Goal: Task Accomplishment & Management: Use online tool/utility

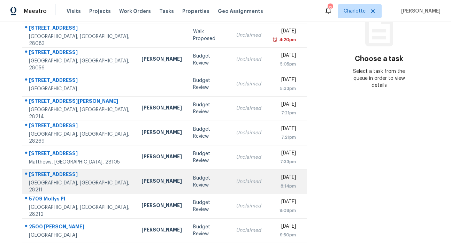
scroll to position [125, 0]
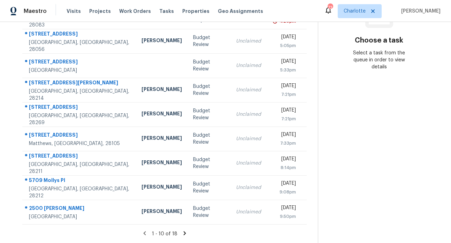
click at [183, 231] on icon at bounding box center [184, 233] width 2 height 4
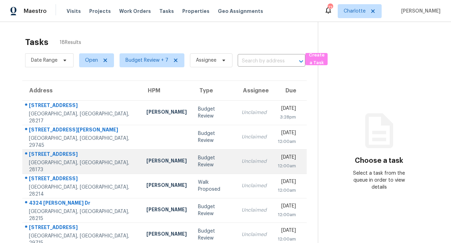
scroll to position [76, 0]
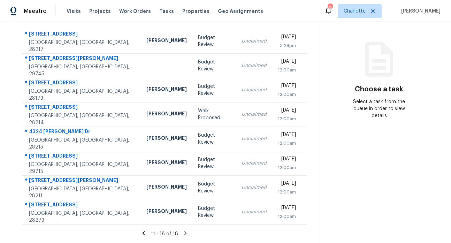
click at [143, 230] on icon at bounding box center [143, 233] width 6 height 6
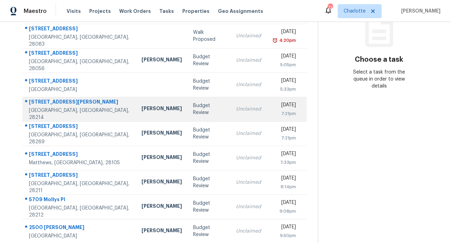
scroll to position [94, 0]
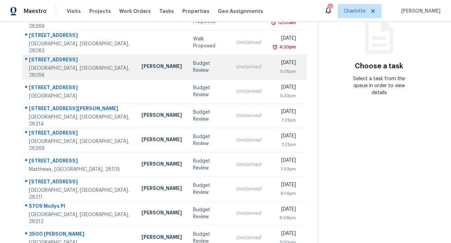
click at [52, 62] on div "2603 Tralee Dr" at bounding box center [79, 60] width 101 height 9
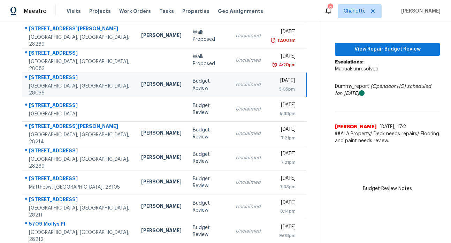
scroll to position [91, 0]
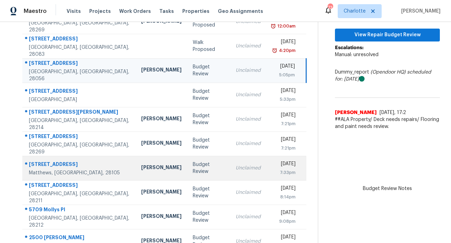
click at [63, 164] on div "[STREET_ADDRESS]" at bounding box center [79, 165] width 101 height 9
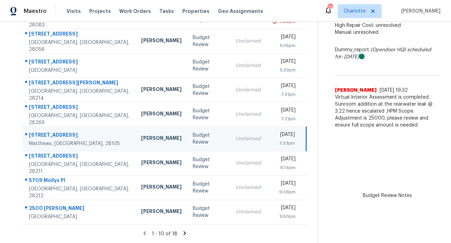
scroll to position [125, 0]
click at [180, 231] on div "1 - 10 of 18" at bounding box center [164, 233] width 306 height 7
click at [181, 230] on icon at bounding box center [184, 233] width 6 height 6
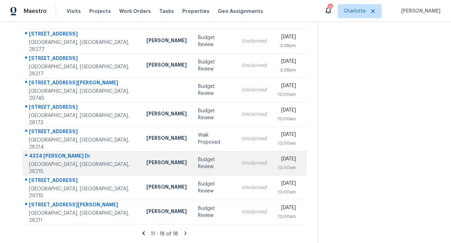
scroll to position [76, 0]
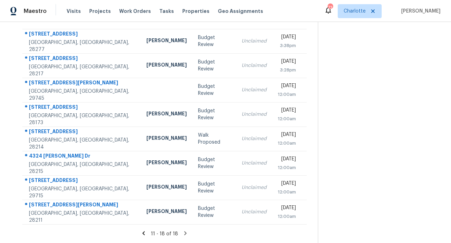
click at [141, 230] on icon at bounding box center [143, 233] width 6 height 6
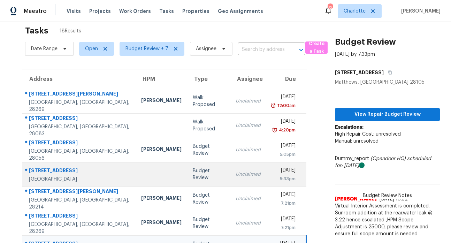
scroll to position [12, 0]
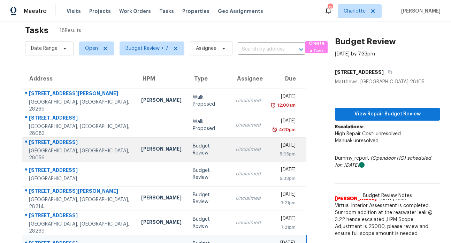
click at [55, 146] on div "2603 Tralee Dr" at bounding box center [79, 143] width 101 height 9
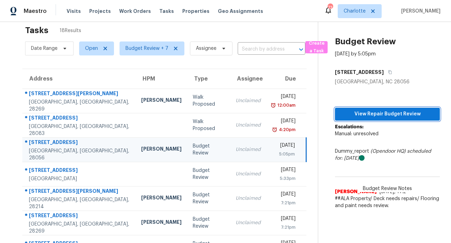
click at [387, 114] on span "View Repair Budget Review" at bounding box center [387, 114] width 94 height 9
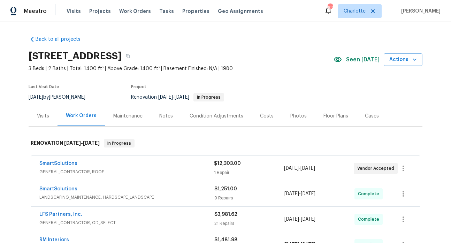
scroll to position [205, 0]
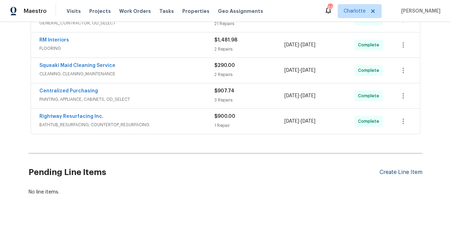
click at [393, 169] on div "Create Line Item" at bounding box center [400, 172] width 43 height 7
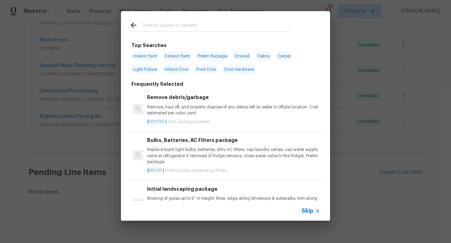
click at [169, 28] on input "text" at bounding box center [216, 26] width 148 height 10
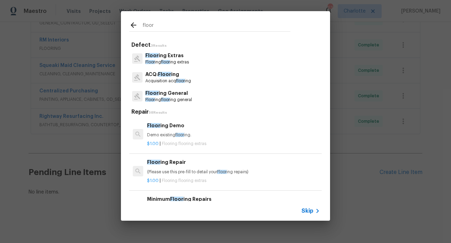
type input "floor"
click at [174, 79] on p "Acquisition acq floor ing" at bounding box center [168, 81] width 46 height 6
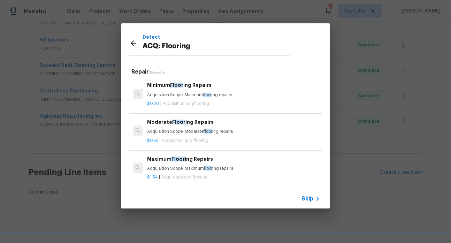
click at [425, 88] on div "Defect ACQ: Flooring Repair 3 Results Minimum Floor ing Repairs Acquisition Sco…" at bounding box center [225, 116] width 451 height 232
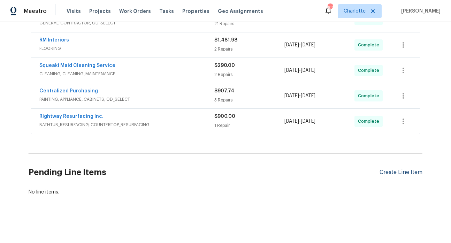
click at [385, 169] on div "Create Line Item" at bounding box center [400, 172] width 43 height 7
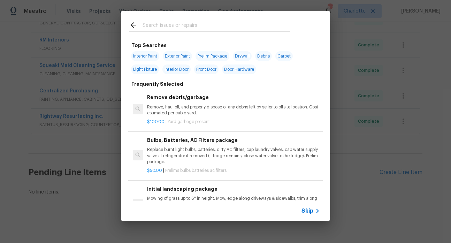
click at [185, 26] on input "text" at bounding box center [216, 26] width 148 height 10
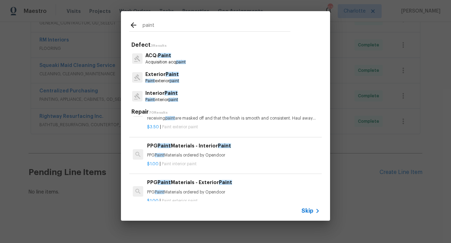
scroll to position [88, 0]
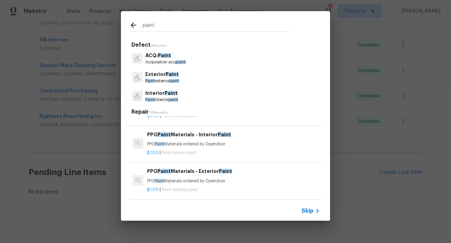
type input "paint"
click at [171, 75] on span "Paint" at bounding box center [171, 74] width 13 height 5
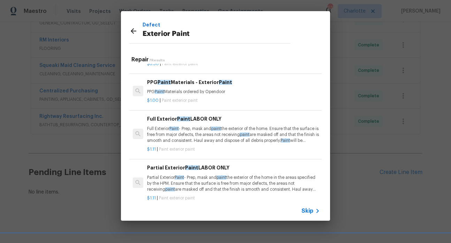
click at [133, 30] on icon at bounding box center [133, 31] width 8 height 8
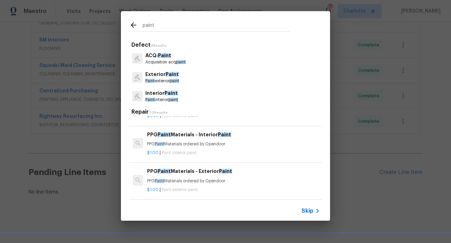
click at [174, 59] on p "Acquisition acq paint" at bounding box center [165, 62] width 40 height 6
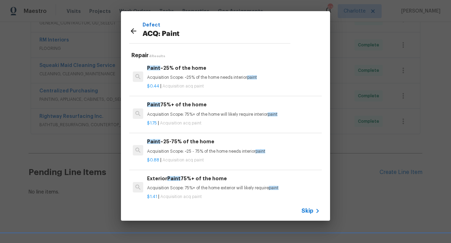
scroll to position [9, 0]
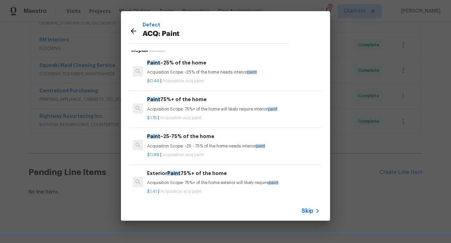
click at [133, 31] on icon at bounding box center [134, 31] width 6 height 6
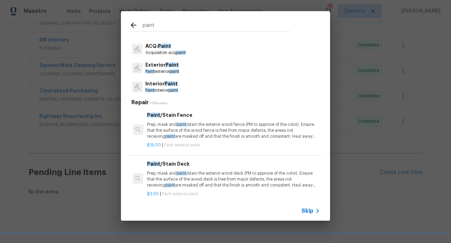
scroll to position [88, 0]
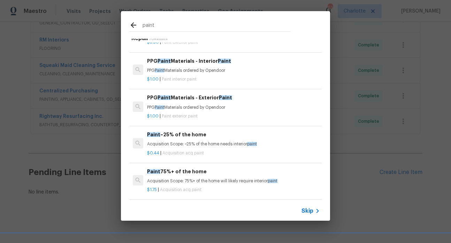
click at [133, 31] on div at bounding box center [135, 26] width 13 height 10
click at [133, 28] on icon at bounding box center [133, 25] width 8 height 8
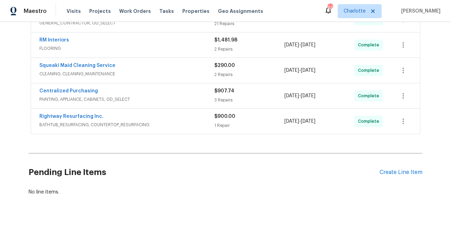
click at [133, 24] on div "LFS Partners, Inc. GENERAL_CONTRACTOR, OD_SELECT $3,981.62 21 Repairs 7/28/2025…" at bounding box center [225, 19] width 389 height 25
click at [391, 169] on div "Create Line Item" at bounding box center [400, 172] width 43 height 7
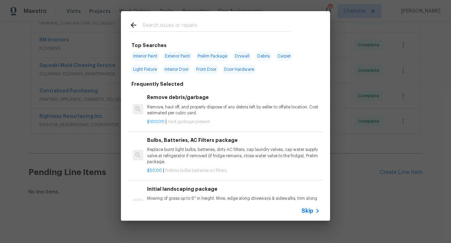
click at [188, 27] on input "text" at bounding box center [216, 26] width 148 height 10
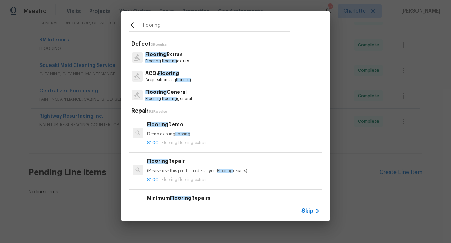
scroll to position [0, 0]
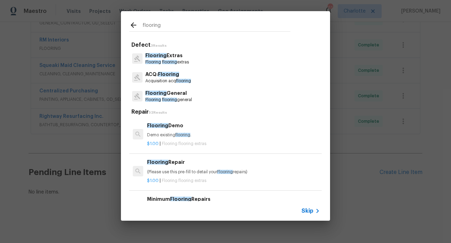
type input "flooring"
click at [178, 78] on p "Acquisition acq flooring" at bounding box center [168, 81] width 46 height 6
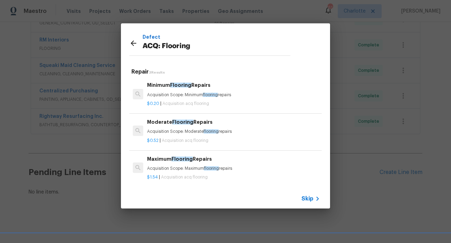
click at [374, 208] on div "Defect ACQ: Flooring Repair 3 Results Minimum Flooring Repairs Acquisition Scop…" at bounding box center [225, 116] width 451 height 232
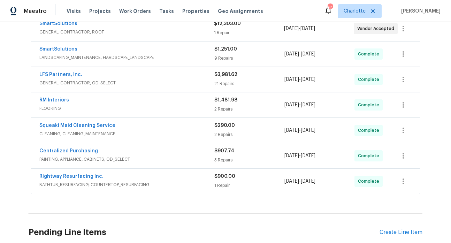
scroll to position [143, 0]
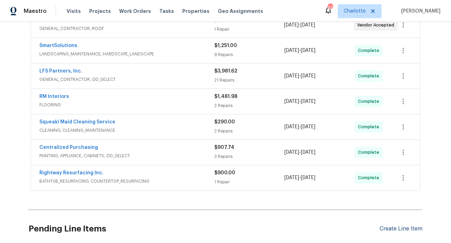
click at [411, 229] on div "Create Line Item" at bounding box center [400, 228] width 43 height 7
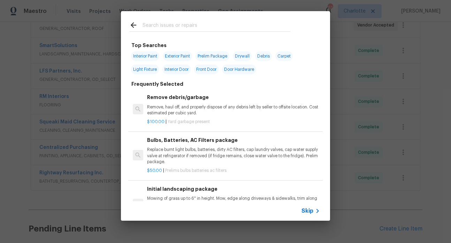
click at [178, 28] on input "text" at bounding box center [216, 26] width 148 height 10
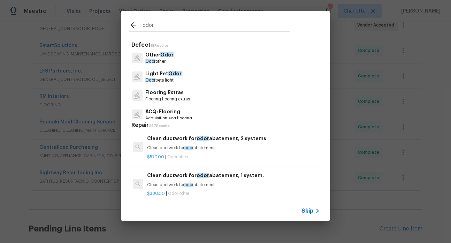
scroll to position [38, 0]
type input "odor"
click at [168, 72] on span "Odor" at bounding box center [174, 73] width 13 height 5
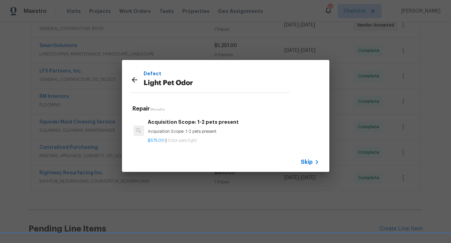
click at [138, 78] on icon at bounding box center [134, 80] width 8 height 8
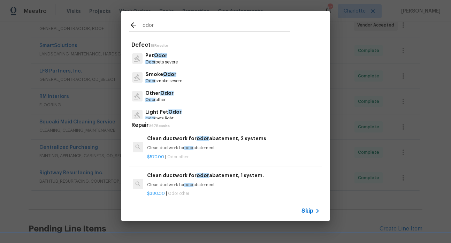
click at [171, 58] on p "Pet Odor" at bounding box center [161, 55] width 32 height 7
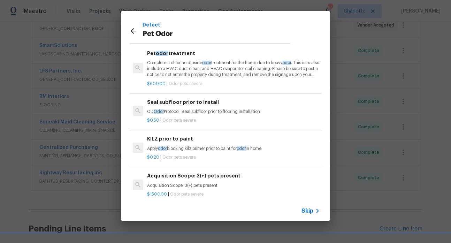
scroll to position [25, 0]
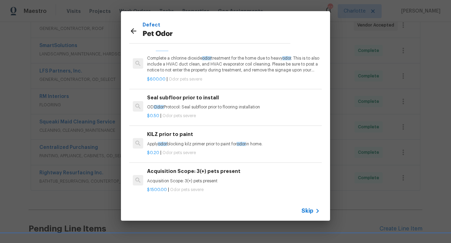
click at [133, 30] on icon at bounding box center [133, 31] width 8 height 8
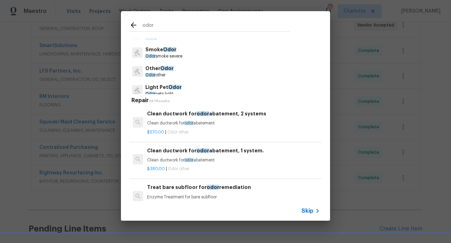
scroll to position [96, 0]
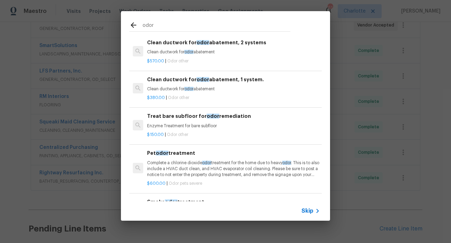
click at [164, 26] on input "odor" at bounding box center [216, 26] width 148 height 10
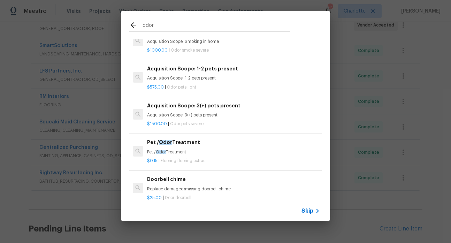
scroll to position [324, 0]
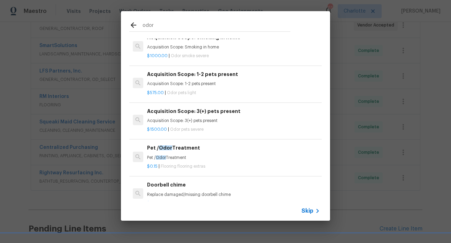
click at [200, 80] on div "Acquisition Scope: 1-2 pets present Acquisition Scope: 1-2 pets present" at bounding box center [233, 78] width 173 height 17
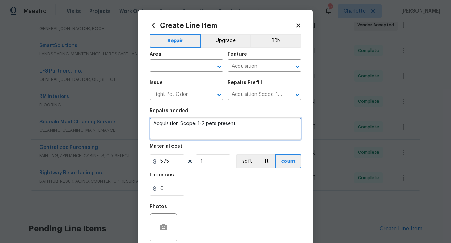
drag, startPoint x: 242, startPoint y: 127, endPoint x: 143, endPoint y: 118, distance: 99.3
click at [143, 118] on div "Create Line Item Repair Upgrade BRN Area ​ Feature Acquisition ​ Issue Light Pe…" at bounding box center [225, 149] width 174 height 279
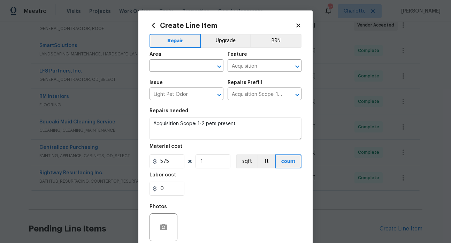
click at [296, 24] on icon at bounding box center [298, 25] width 4 height 4
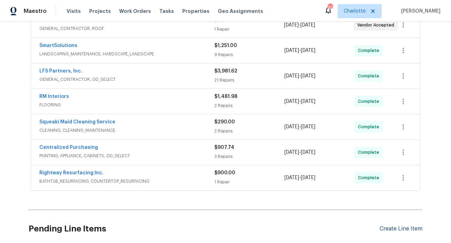
click at [386, 228] on div "Create Line Item" at bounding box center [400, 228] width 43 height 7
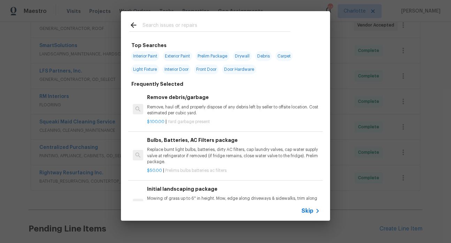
click at [170, 21] on input "text" at bounding box center [216, 26] width 148 height 10
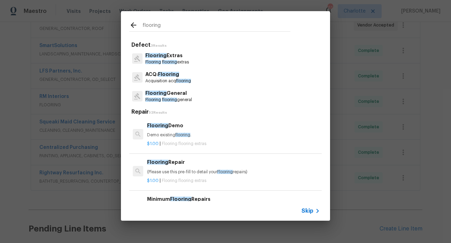
type input "flooring"
click at [166, 80] on p "Acquisition acq flooring" at bounding box center [168, 81] width 46 height 6
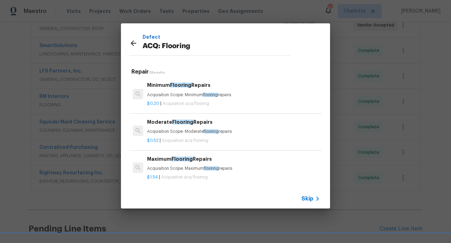
click at [428, 122] on div "Defect ACQ: Flooring Repair 3 Results Minimum Flooring Repairs Acquisition Scop…" at bounding box center [225, 116] width 451 height 232
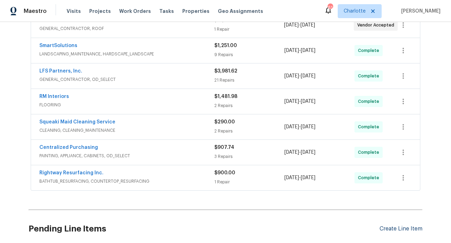
click at [386, 227] on div "Create Line Item" at bounding box center [400, 228] width 43 height 7
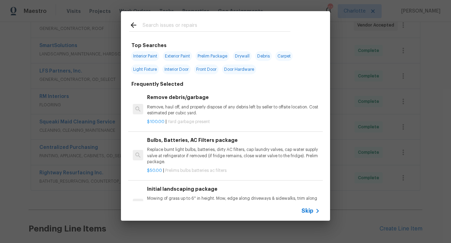
click at [165, 26] on input "text" at bounding box center [216, 26] width 148 height 10
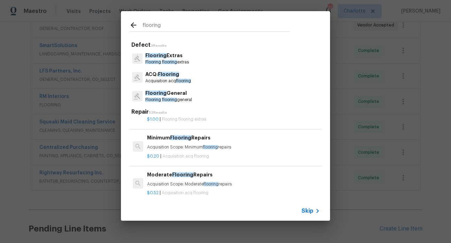
scroll to position [70, 0]
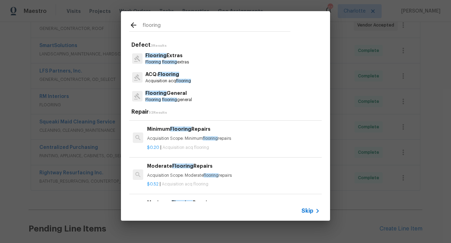
type input "flooring"
click at [133, 25] on icon at bounding box center [134, 25] width 6 height 6
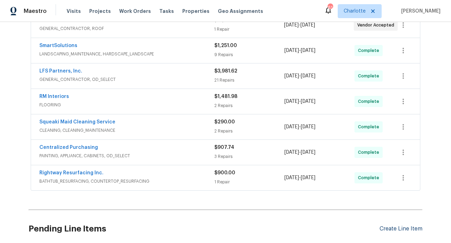
click at [400, 231] on div "Create Line Item" at bounding box center [400, 228] width 43 height 7
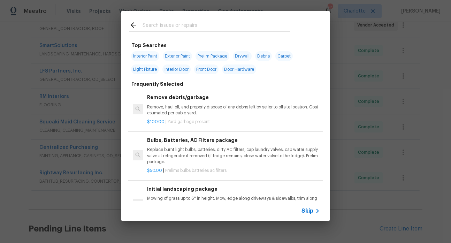
click at [205, 27] on input "text" at bounding box center [216, 26] width 148 height 10
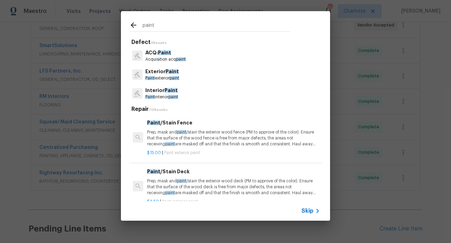
scroll to position [0, 0]
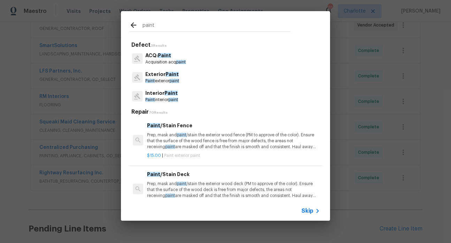
type input "paint"
click at [180, 60] on span "paint" at bounding box center [181, 62] width 10 height 4
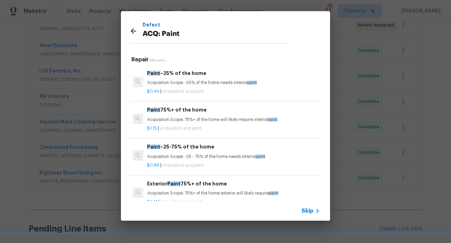
click at [116, 33] on div "Defect ACQ: Paint Repair 4 Results Paint ~25% of the home Acquisition Scope: ~2…" at bounding box center [225, 116] width 451 height 232
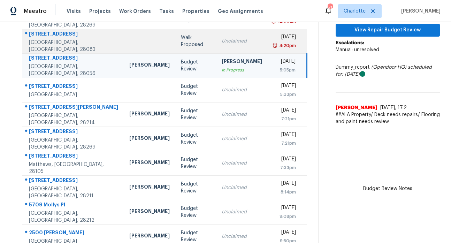
scroll to position [95, 0]
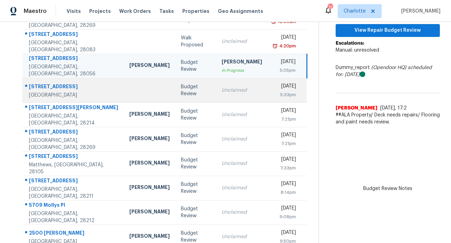
click at [60, 84] on div "4057 Leafmore St" at bounding box center [73, 87] width 89 height 9
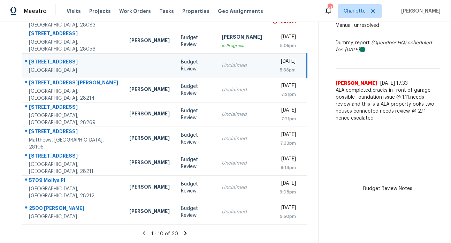
scroll to position [0, 0]
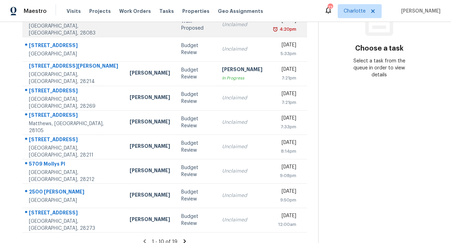
scroll to position [125, 0]
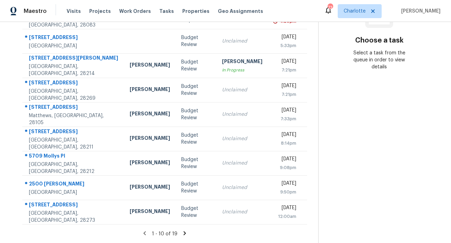
click at [184, 231] on icon at bounding box center [185, 233] width 2 height 4
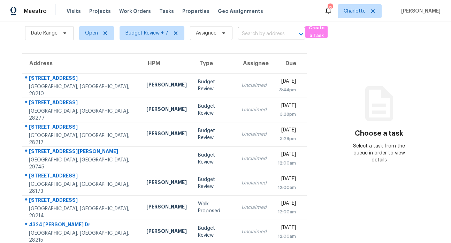
scroll to position [101, 0]
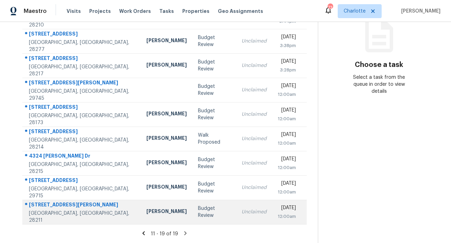
click at [63, 203] on div "[STREET_ADDRESS][PERSON_NAME]" at bounding box center [82, 205] width 106 height 9
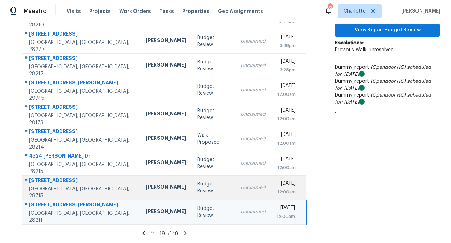
click at [53, 177] on div "[STREET_ADDRESS]" at bounding box center [82, 181] width 106 height 9
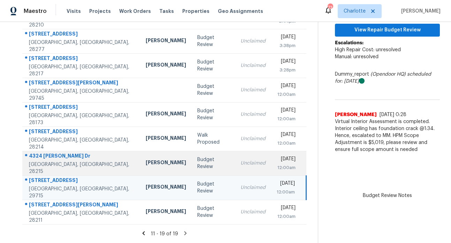
click at [50, 155] on div "4324 Dianne Dr" at bounding box center [82, 156] width 106 height 9
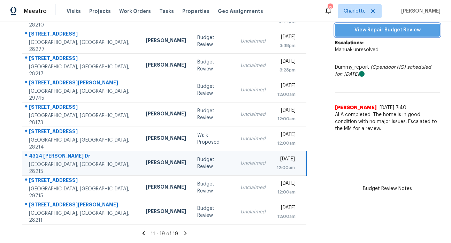
click at [396, 26] on span "View Repair Budget Review" at bounding box center [387, 30] width 94 height 9
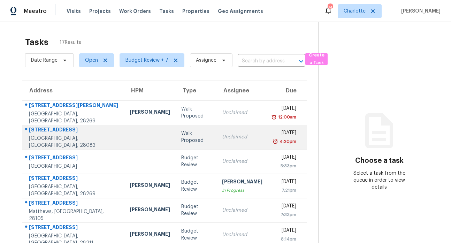
scroll to position [125, 0]
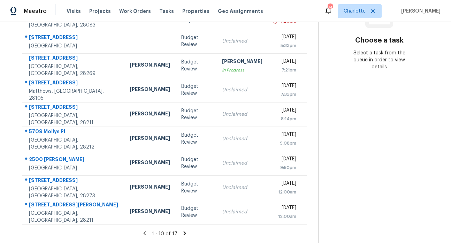
click at [181, 230] on icon at bounding box center [184, 233] width 6 height 6
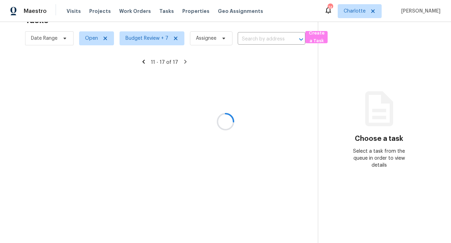
scroll to position [52, 0]
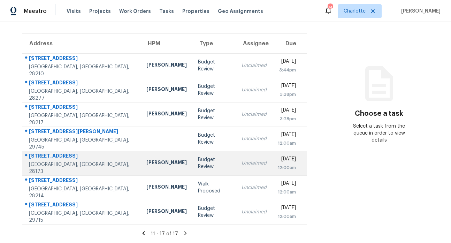
click at [62, 152] on div "[STREET_ADDRESS]" at bounding box center [82, 156] width 106 height 9
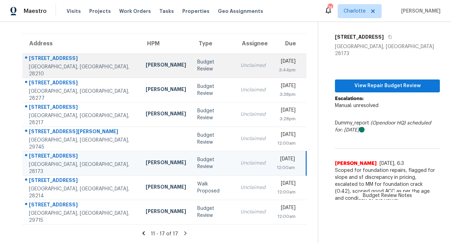
click at [49, 55] on div "[STREET_ADDRESS]" at bounding box center [82, 59] width 106 height 9
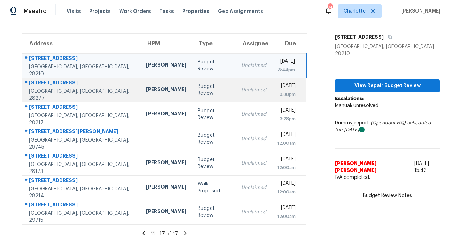
click at [69, 79] on div "[STREET_ADDRESS]" at bounding box center [82, 83] width 106 height 9
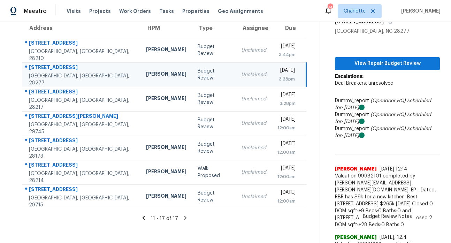
scroll to position [67, 0]
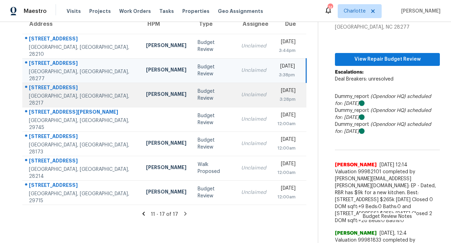
click at [64, 92] on div "[STREET_ADDRESS]" at bounding box center [82, 88] width 106 height 9
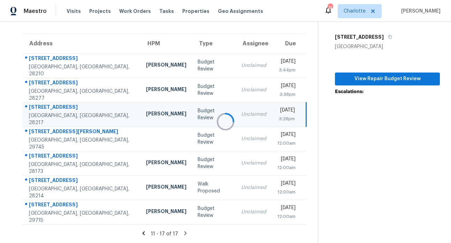
scroll to position [52, 0]
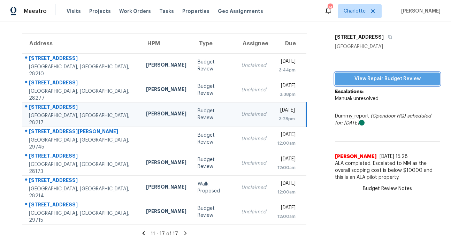
click at [390, 76] on span "View Repair Budget Review" at bounding box center [387, 79] width 94 height 9
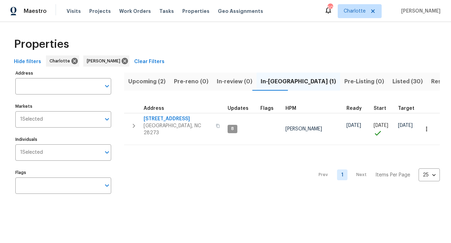
click at [272, 185] on div "Prev 1 Next Items Per Page 25 25 ​" at bounding box center [282, 172] width 316 height 55
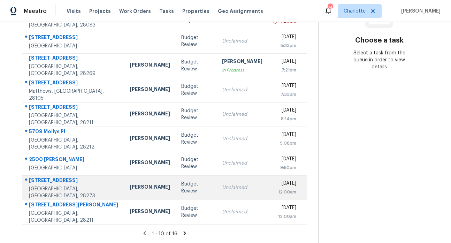
scroll to position [125, 0]
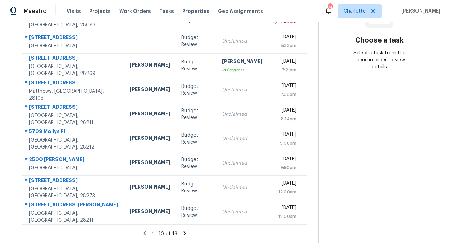
click at [184, 231] on icon at bounding box center [185, 233] width 2 height 4
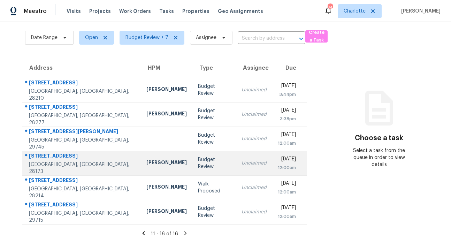
scroll to position [28, 0]
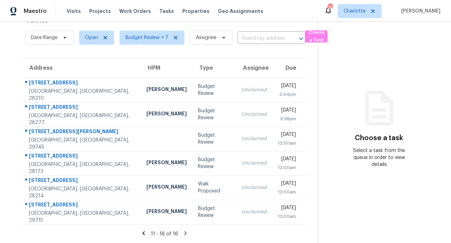
click at [142, 230] on icon at bounding box center [143, 233] width 6 height 6
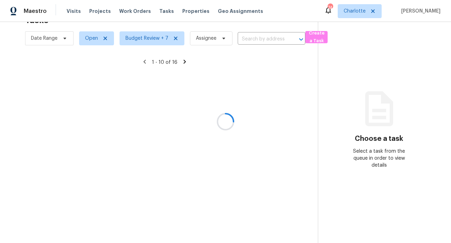
scroll to position [125, 0]
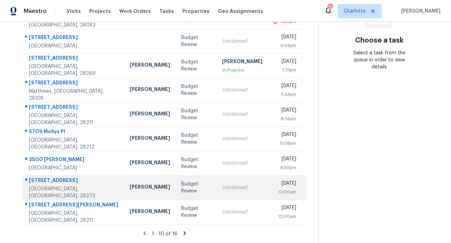
click at [56, 179] on div "15037 Copper Ridge Trl" at bounding box center [73, 181] width 89 height 9
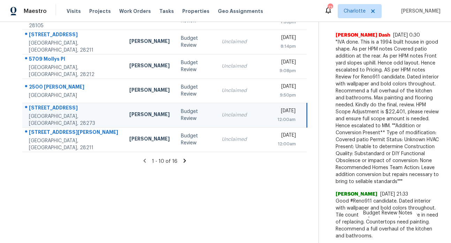
scroll to position [198, 0]
click at [322, 192] on div "Budget Review Aug 13th 2025 by 12:00am 15037 Copper Ridge Trl Charlotte, NC 282…" at bounding box center [379, 35] width 121 height 413
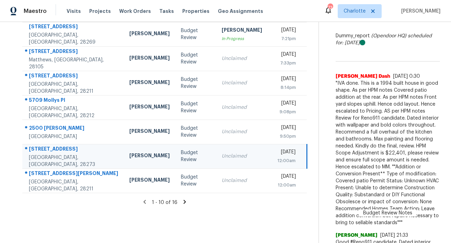
scroll to position [155, 0]
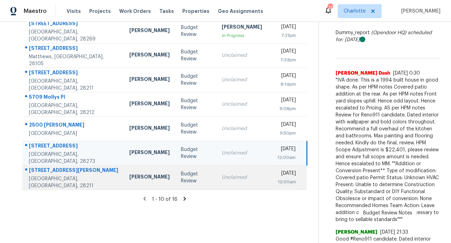
click at [62, 174] on div "532 Billingsley Rd" at bounding box center [73, 170] width 89 height 9
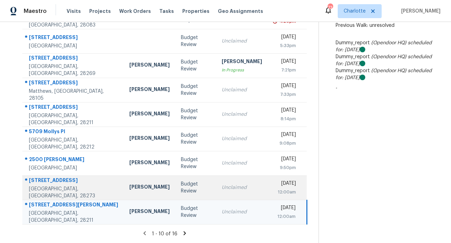
scroll to position [124, 0]
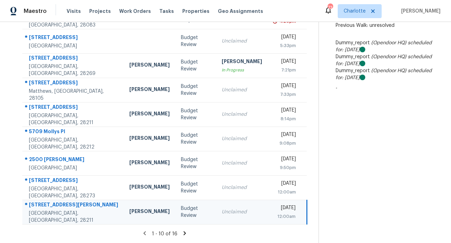
click at [184, 231] on icon at bounding box center [185, 233] width 2 height 4
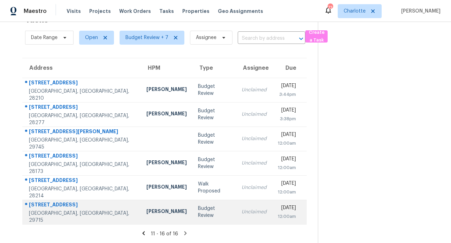
scroll to position [28, 0]
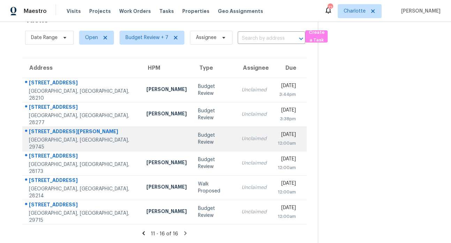
click at [54, 128] on div "1122 Whitehall Hill Rd" at bounding box center [82, 132] width 106 height 9
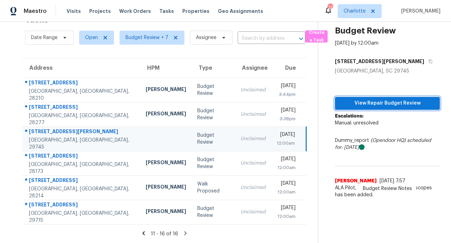
click at [368, 99] on span "View Repair Budget Review" at bounding box center [387, 103] width 94 height 9
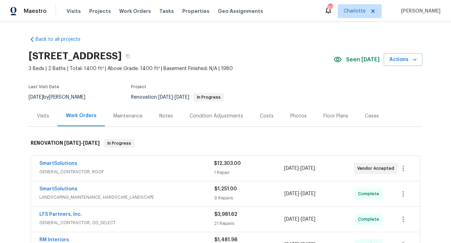
scroll to position [143, 0]
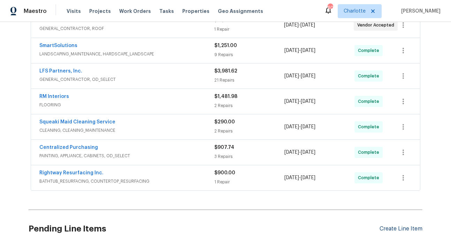
click at [401, 231] on div "Create Line Item" at bounding box center [400, 228] width 43 height 7
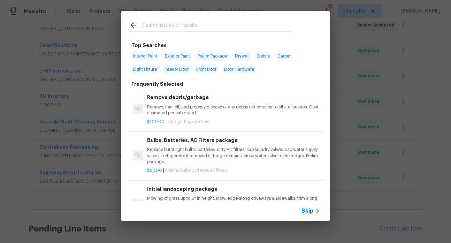
click at [174, 28] on input "text" at bounding box center [216, 26] width 148 height 10
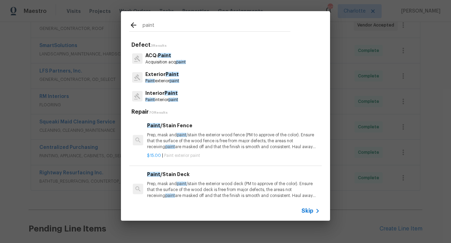
type input "paint"
click at [182, 56] on p "ACQ: Paint" at bounding box center [165, 55] width 40 height 7
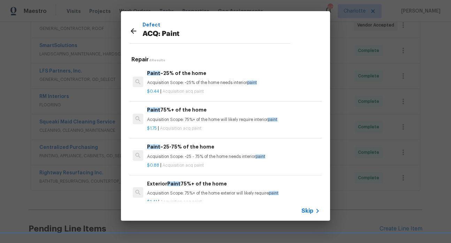
click at [186, 156] on p "Acquisition Scope: ~25 - 75% of the home needs interior paint" at bounding box center [233, 157] width 173 height 6
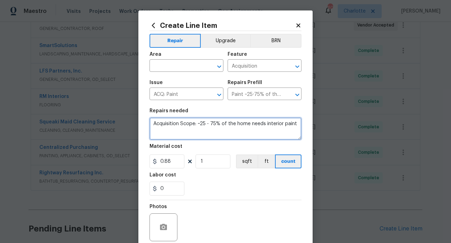
drag, startPoint x: 293, startPoint y: 123, endPoint x: 135, endPoint y: 117, distance: 157.2
click at [138, 117] on div "Create Line Item Repair Upgrade BRN Area ​ Feature Acquisition ​ Issue ACQ: Pai…" at bounding box center [225, 149] width 174 height 279
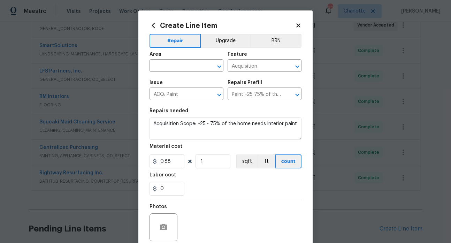
click at [296, 25] on icon at bounding box center [298, 25] width 4 height 4
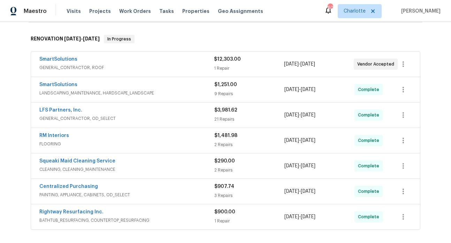
scroll to position [0, 0]
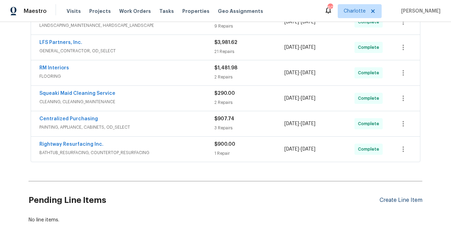
click at [400, 199] on div "Create Line Item" at bounding box center [400, 200] width 43 height 7
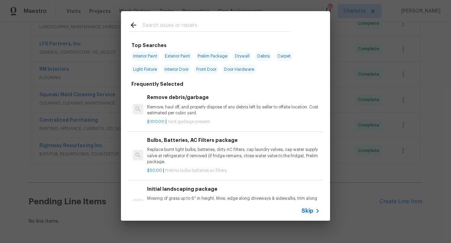
scroll to position [170, 0]
click at [171, 26] on input "text" at bounding box center [216, 26] width 148 height 10
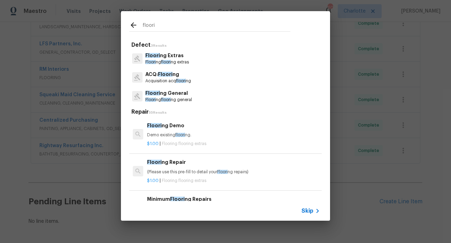
type input "floori"
click at [172, 77] on p "ACQ: Floori ng" at bounding box center [168, 74] width 46 height 7
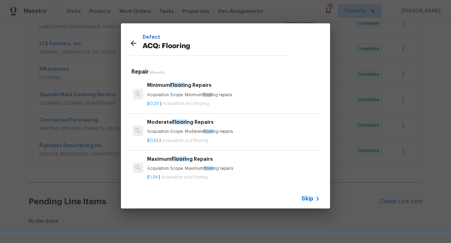
click at [133, 44] on icon at bounding box center [133, 43] width 8 height 8
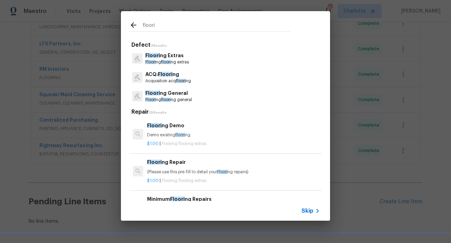
click at [133, 29] on icon at bounding box center [133, 25] width 8 height 8
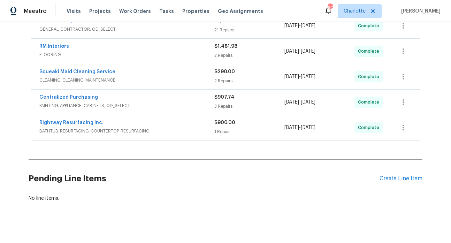
scroll to position [197, 0]
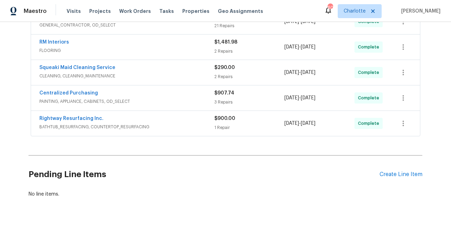
click at [396, 179] on div "Pending Line Items Create Line Item" at bounding box center [226, 174] width 394 height 32
click at [397, 175] on div "Create Line Item" at bounding box center [400, 174] width 43 height 7
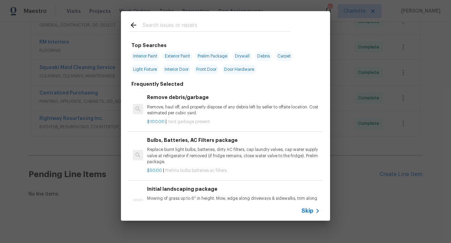
click at [185, 29] on input "text" at bounding box center [216, 26] width 148 height 10
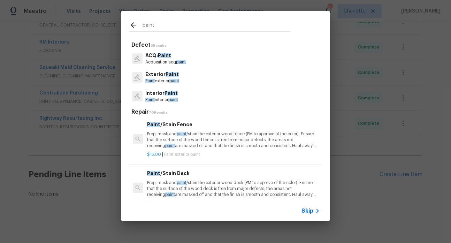
scroll to position [1, 0]
type input "paint"
click at [165, 55] on span "Paint" at bounding box center [164, 55] width 13 height 5
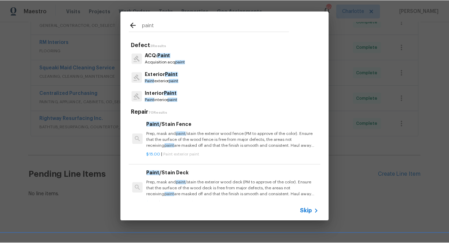
scroll to position [1, 0]
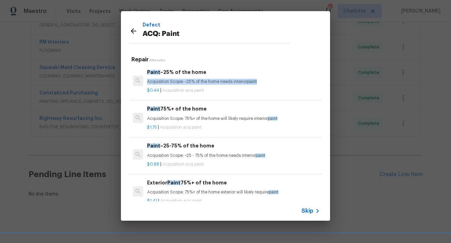
drag, startPoint x: 264, startPoint y: 82, endPoint x: 147, endPoint y: 83, distance: 117.4
click at [147, 83] on p "Acquisition Scope: ~25% of the home needs interior paint" at bounding box center [233, 82] width 173 height 6
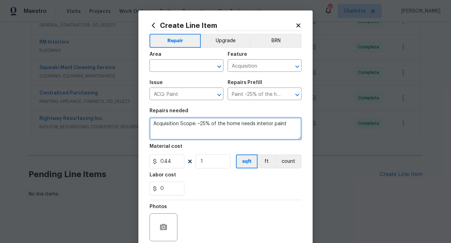
drag, startPoint x: 265, startPoint y: 122, endPoint x: 159, endPoint y: 115, distance: 106.4
click at [140, 114] on div "Create Line Item Repair Upgrade BRN Area ​ Feature Acquisition ​ Issue ACQ: Pai…" at bounding box center [225, 149] width 174 height 279
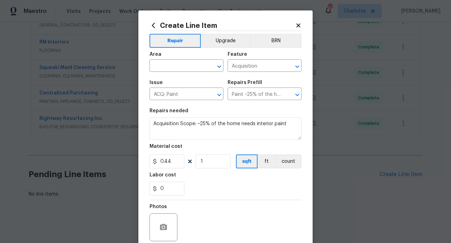
click at [296, 25] on icon at bounding box center [298, 25] width 4 height 4
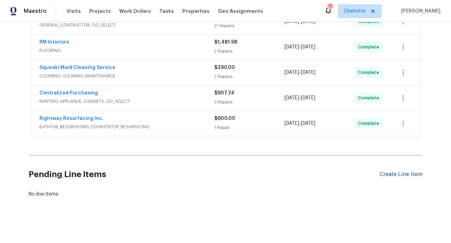
click at [388, 171] on div "Create Line Item" at bounding box center [400, 174] width 43 height 7
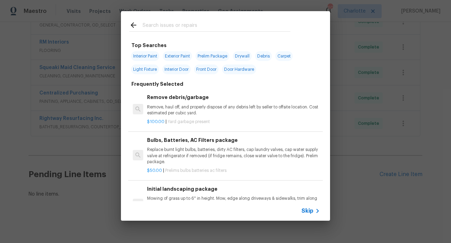
click at [154, 24] on input "text" at bounding box center [216, 26] width 148 height 10
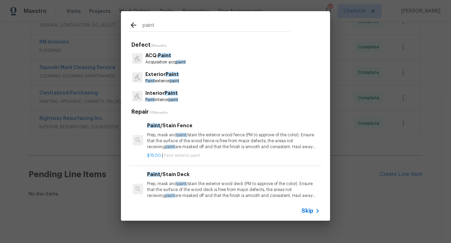
type input "paint"
click at [173, 60] on p "Acquisition acq paint" at bounding box center [165, 62] width 40 height 6
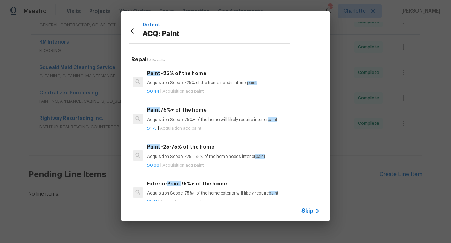
click at [68, 193] on div "Defect ACQ: Paint Repair 4 Results Paint ~25% of the home Acquisition Scope: ~2…" at bounding box center [225, 116] width 451 height 232
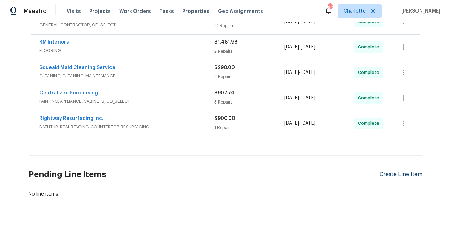
click at [402, 174] on div "Create Line Item" at bounding box center [400, 174] width 43 height 7
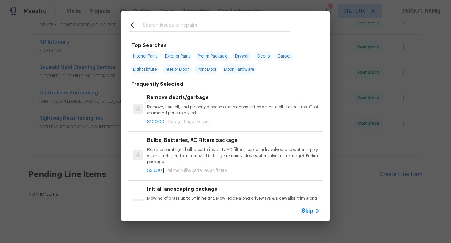
click at [154, 25] on input "text" at bounding box center [216, 26] width 148 height 10
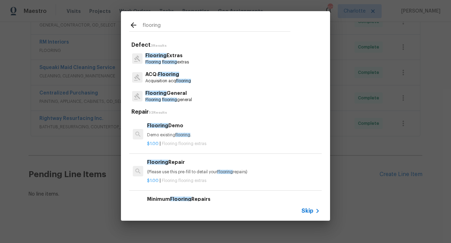
type input "flooring"
click at [169, 76] on span "Flooring" at bounding box center [168, 74] width 21 height 5
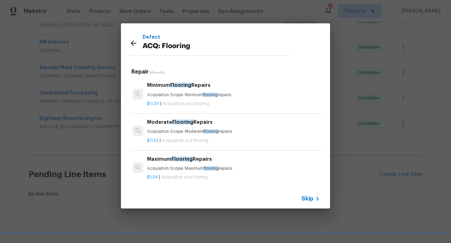
click at [132, 42] on icon at bounding box center [134, 43] width 6 height 6
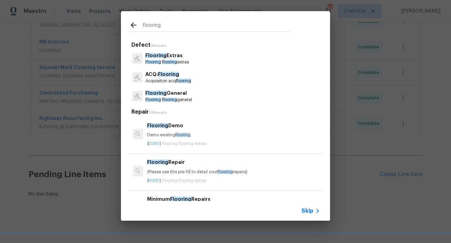
click at [170, 79] on p "Acquisition acq flooring" at bounding box center [168, 81] width 46 height 6
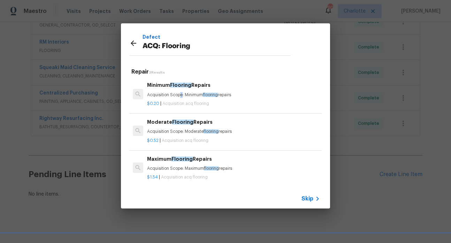
click at [181, 94] on p "Acquisition Scope: Minimum flooring repairs" at bounding box center [233, 95] width 173 height 6
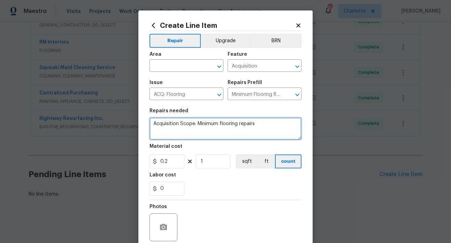
drag, startPoint x: 269, startPoint y: 126, endPoint x: 148, endPoint y: 119, distance: 121.4
click at [149, 119] on textarea "Acquisition Scope: Minimum flooring repairs" at bounding box center [225, 128] width 152 height 22
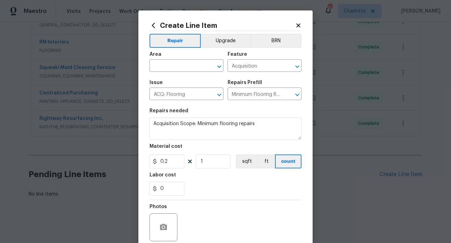
click at [296, 27] on icon at bounding box center [298, 25] width 4 height 4
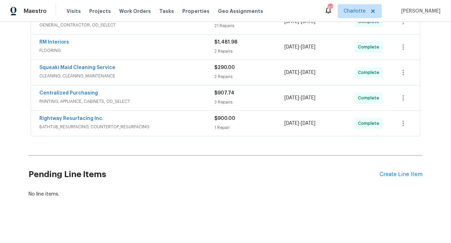
click at [397, 167] on div "Pending Line Items Create Line Item" at bounding box center [226, 174] width 394 height 32
click at [394, 172] on div "Create Line Item" at bounding box center [400, 174] width 43 height 7
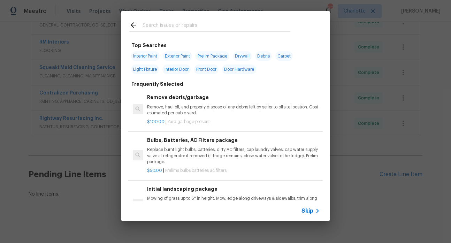
click at [171, 23] on input "text" at bounding box center [216, 26] width 148 height 10
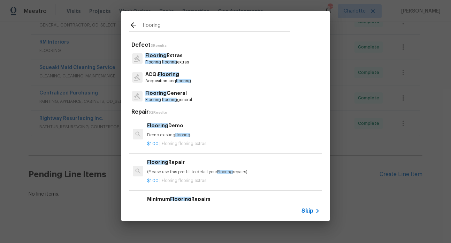
type input "flooring"
click at [167, 78] on p "Acquisition acq flooring" at bounding box center [168, 81] width 46 height 6
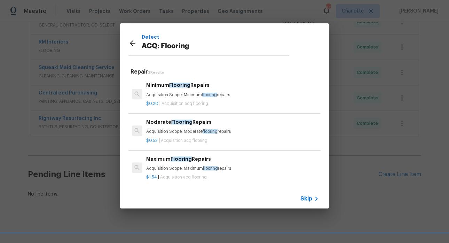
click at [131, 42] on icon at bounding box center [133, 43] width 6 height 6
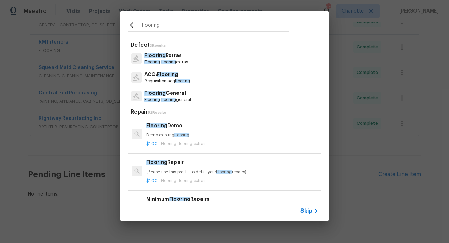
click at [159, 28] on input "flooring" at bounding box center [216, 26] width 148 height 10
drag, startPoint x: 167, startPoint y: 26, endPoint x: 115, endPoint y: 27, distance: 51.9
click at [115, 27] on div "flooring Defect 3 Results Flooring Extras Flooring flooring extras ACQ: Floorin…" at bounding box center [224, 116] width 449 height 232
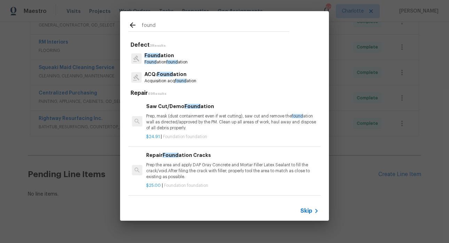
type input "found"
click at [168, 76] on span "Found" at bounding box center [165, 74] width 16 height 5
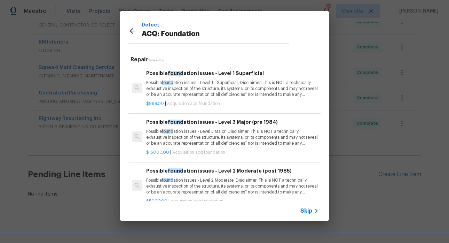
scroll to position [0, 0]
click at [171, 87] on p "Possible found ation issues - Level 1 - Superficial. Disclaimer: This is NOT a …" at bounding box center [232, 89] width 173 height 18
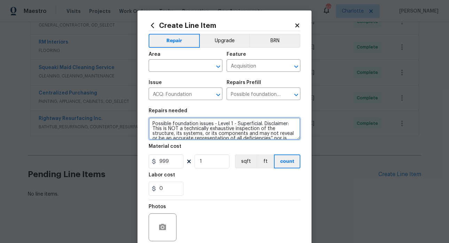
scroll to position [24, 0]
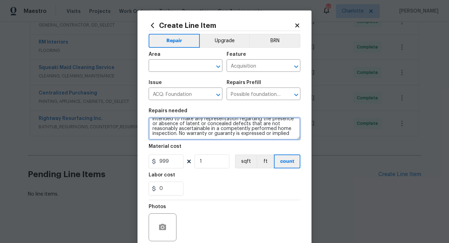
drag, startPoint x: 148, startPoint y: 124, endPoint x: 203, endPoint y: 140, distance: 57.5
click at [212, 158] on section "Repairs needed Possible foundation issues - Level 1 - Superficial. Disclaimer: …" at bounding box center [225, 151] width 152 height 95
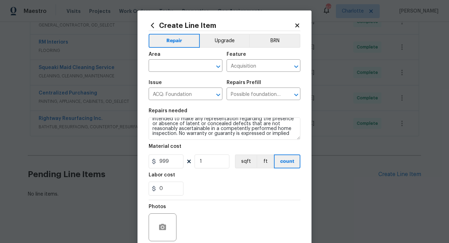
click at [295, 25] on icon at bounding box center [297, 25] width 4 height 4
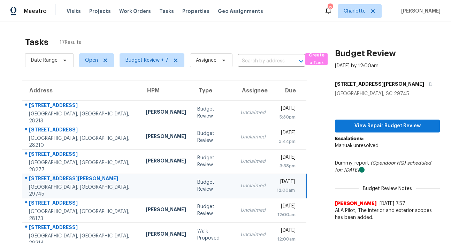
scroll to position [28, 0]
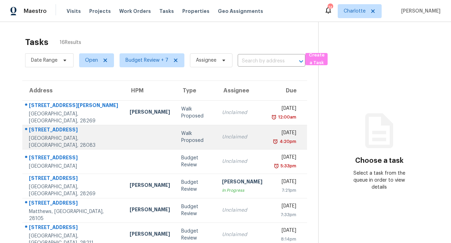
scroll to position [125, 0]
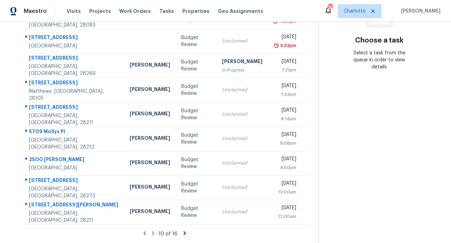
click at [184, 231] on icon at bounding box center [185, 233] width 2 height 4
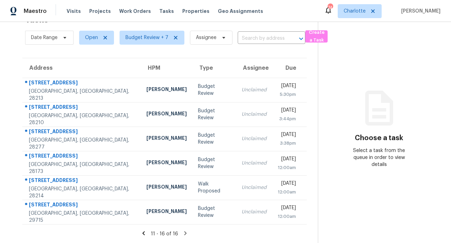
scroll to position [28, 0]
click at [143, 231] on icon at bounding box center [143, 233] width 2 height 4
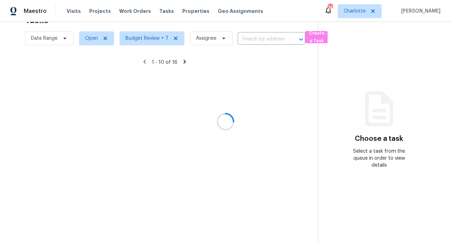
scroll to position [125, 0]
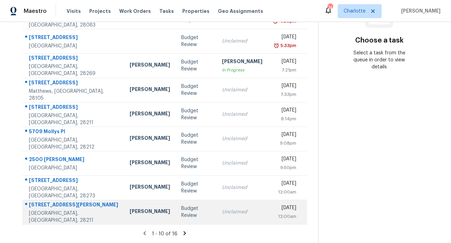
click at [50, 203] on div "532 Billingsley Rd" at bounding box center [73, 205] width 89 height 9
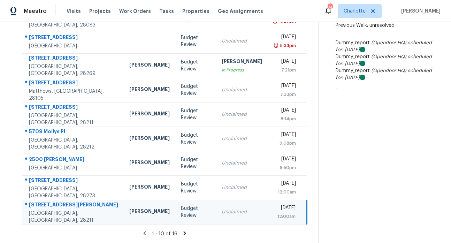
click at [184, 231] on icon at bounding box center [185, 233] width 2 height 4
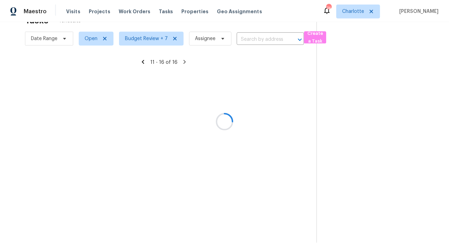
scroll to position [28, 0]
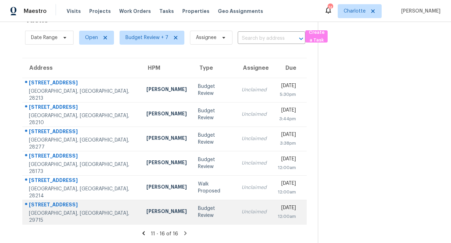
click at [56, 202] on div "103 Wellspring Dr" at bounding box center [82, 205] width 106 height 9
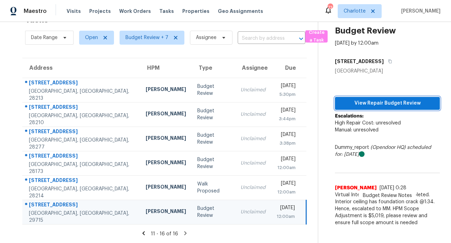
click at [372, 99] on span "View Repair Budget Review" at bounding box center [387, 103] width 94 height 9
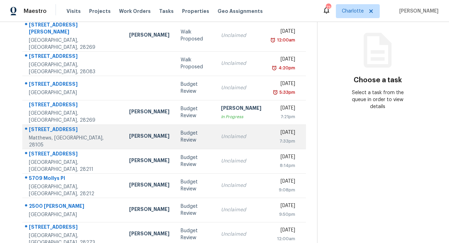
scroll to position [125, 0]
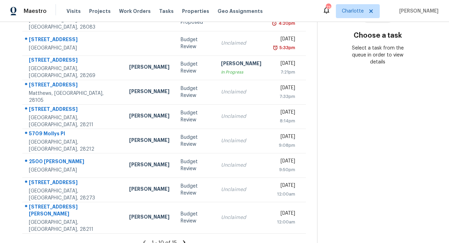
click at [183, 240] on icon at bounding box center [184, 242] width 2 height 4
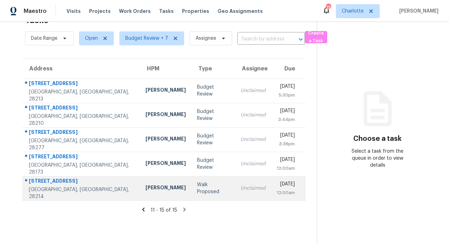
click at [52, 179] on div "[STREET_ADDRESS]" at bounding box center [82, 181] width 106 height 9
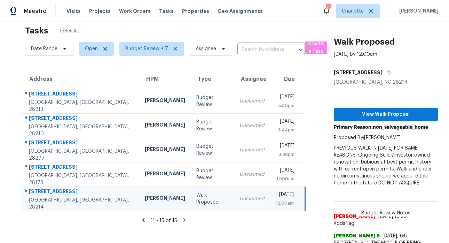
scroll to position [13, 0]
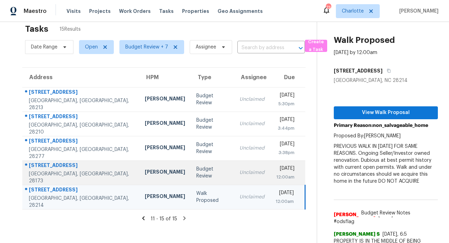
click at [47, 167] on div "[STREET_ADDRESS]" at bounding box center [81, 166] width 105 height 9
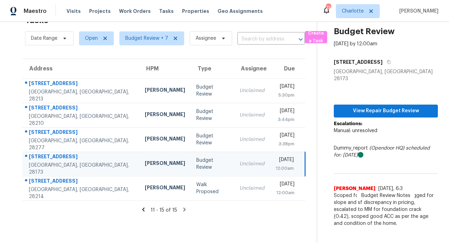
scroll to position [27, 0]
click at [143, 206] on icon at bounding box center [143, 209] width 6 height 6
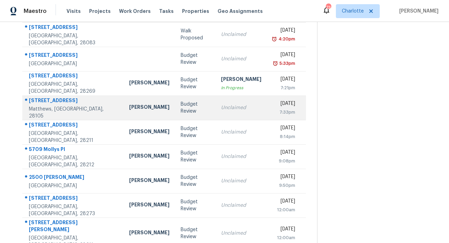
scroll to position [125, 0]
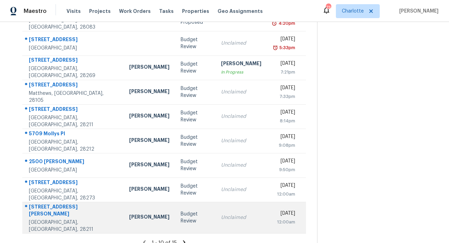
click at [59, 204] on div "[STREET_ADDRESS][PERSON_NAME]" at bounding box center [73, 211] width 89 height 16
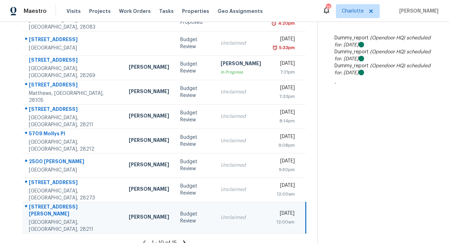
click at [183, 240] on icon at bounding box center [184, 242] width 2 height 4
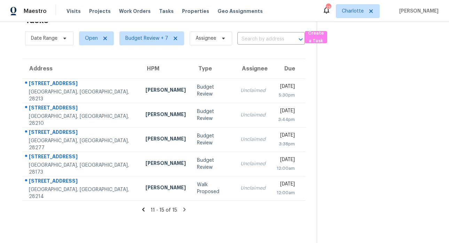
click at [142, 207] on icon at bounding box center [143, 209] width 2 height 4
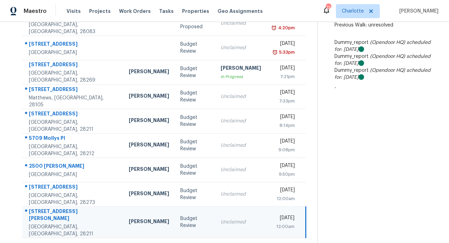
scroll to position [125, 0]
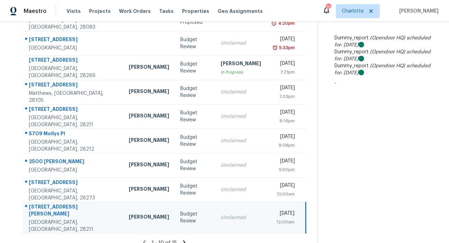
click at [183, 239] on icon at bounding box center [184, 242] width 6 height 6
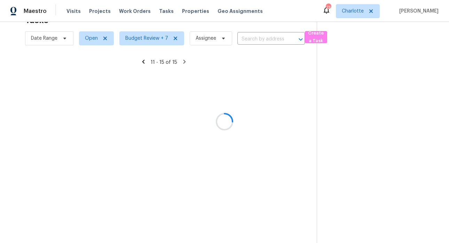
scroll to position [27, 0]
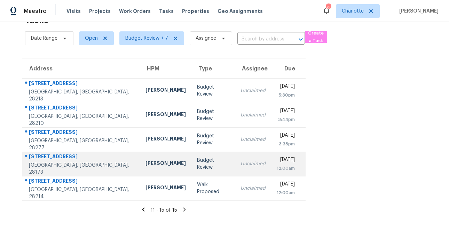
click at [67, 154] on div "[STREET_ADDRESS]" at bounding box center [82, 157] width 106 height 9
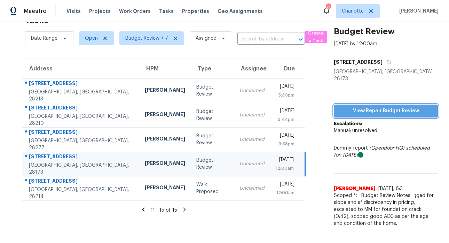
click at [387, 107] on span "View Repair Budget Review" at bounding box center [386, 111] width 93 height 9
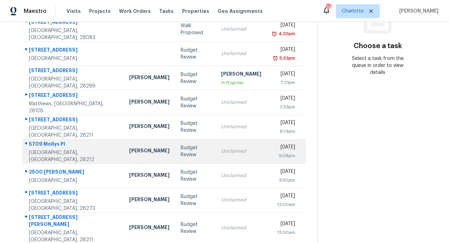
scroll to position [125, 0]
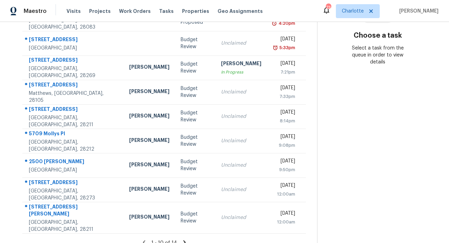
click at [181, 239] on icon at bounding box center [184, 242] width 6 height 6
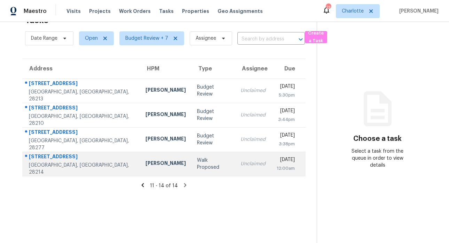
click at [53, 155] on div "[STREET_ADDRESS]" at bounding box center [82, 157] width 106 height 9
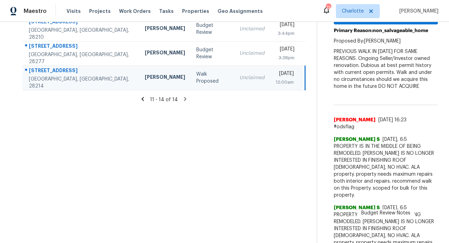
scroll to position [59, 0]
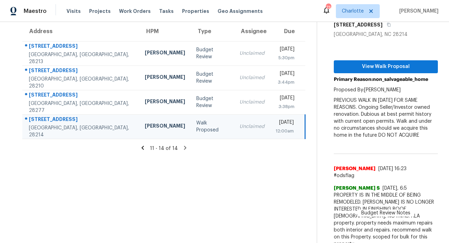
click at [143, 148] on icon at bounding box center [143, 148] width 6 height 6
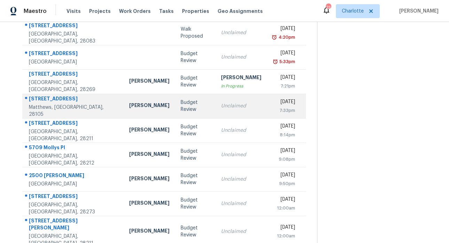
scroll to position [125, 0]
